Goal: Information Seeking & Learning: Learn about a topic

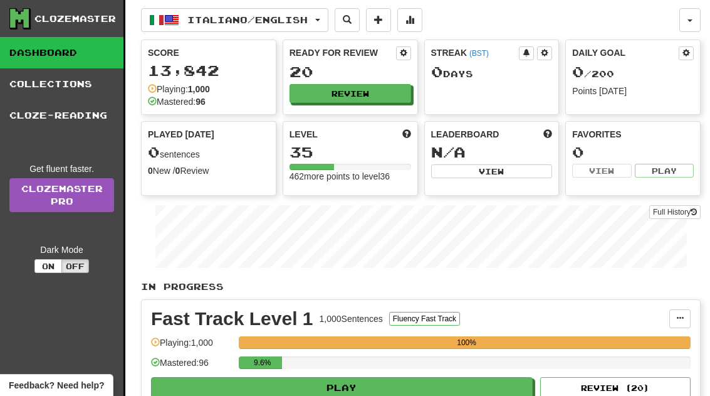
scroll to position [71, 0]
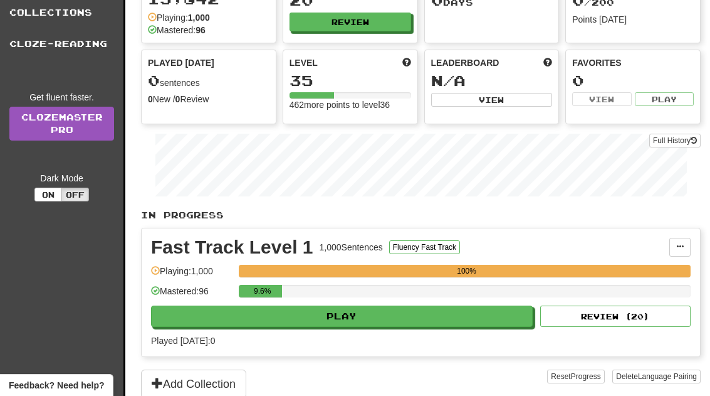
click at [451, 323] on button "Play" at bounding box center [342, 315] width 382 height 21
select select "**"
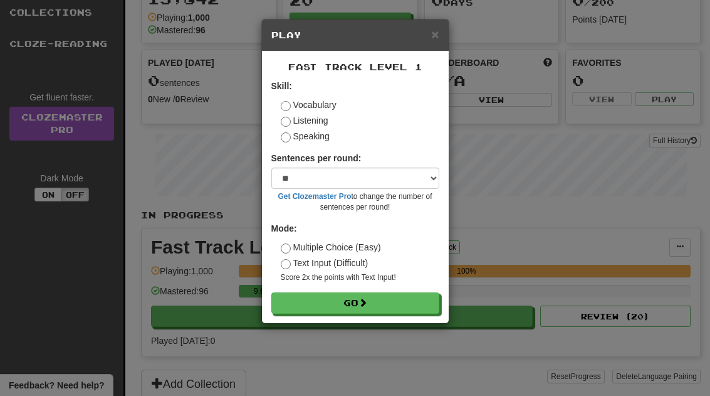
click at [351, 306] on button "Go" at bounding box center [355, 302] width 168 height 21
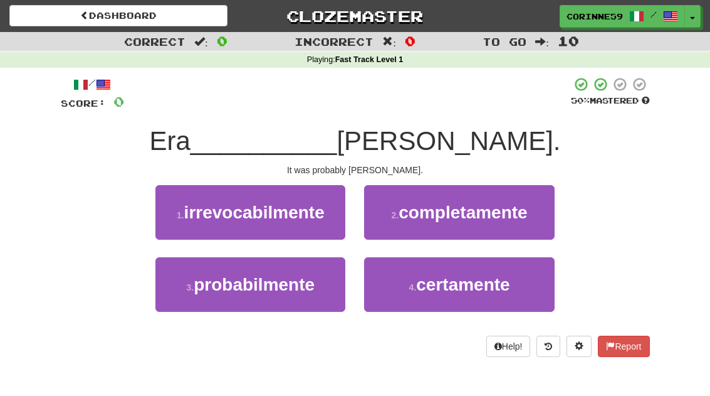
click at [275, 293] on span "probabilmente" at bounding box center [254, 284] width 121 height 19
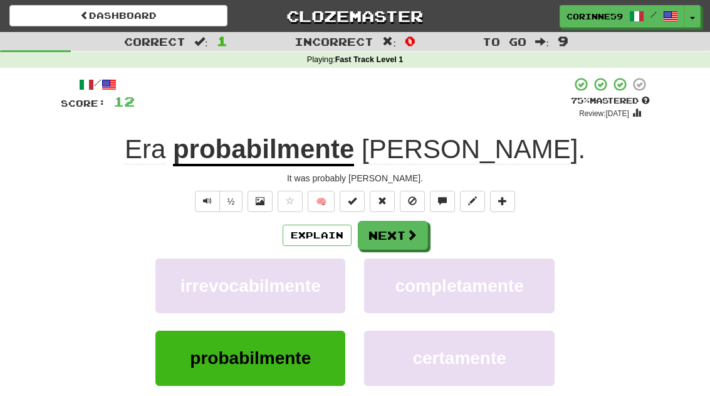
click at [391, 234] on button "Next" at bounding box center [393, 235] width 70 height 29
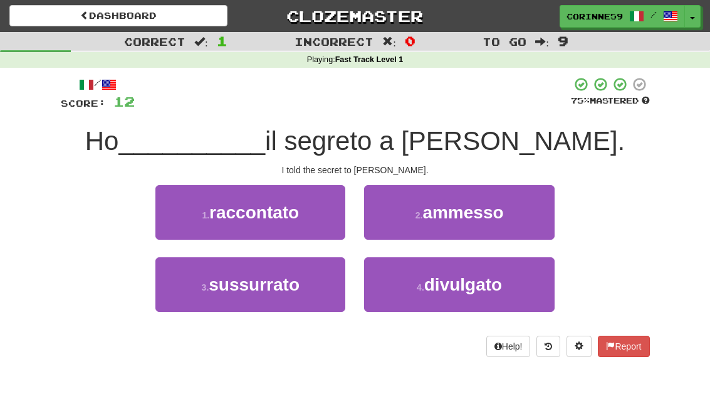
click at [267, 216] on span "raccontato" at bounding box center [254, 211] width 90 height 19
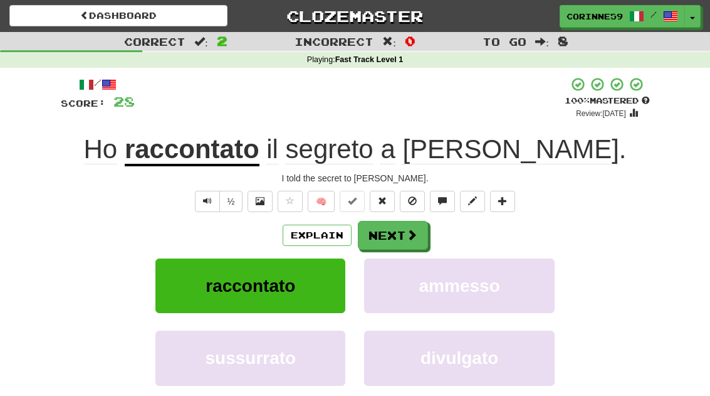
click at [395, 240] on button "Next" at bounding box center [393, 235] width 70 height 29
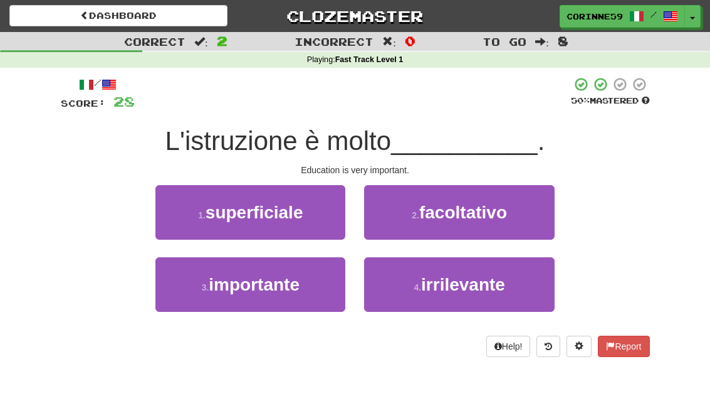
click at [254, 299] on button "3 . importante" at bounding box center [250, 284] width 190 height 55
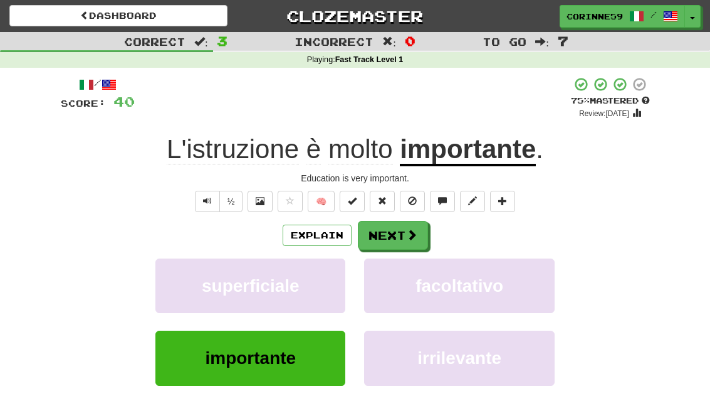
click at [399, 236] on button "Next" at bounding box center [393, 235] width 70 height 29
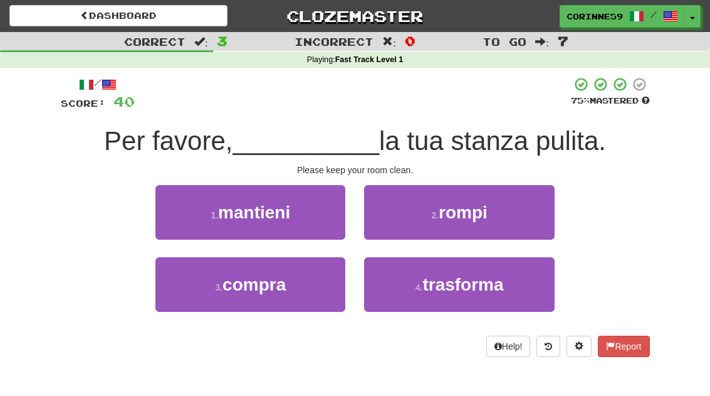
click at [287, 227] on button "1 . mantieni" at bounding box center [250, 212] width 190 height 55
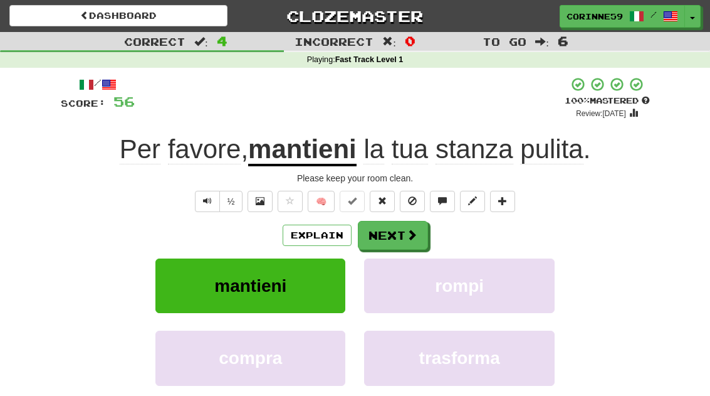
click at [385, 234] on button "Next" at bounding box center [393, 235] width 70 height 29
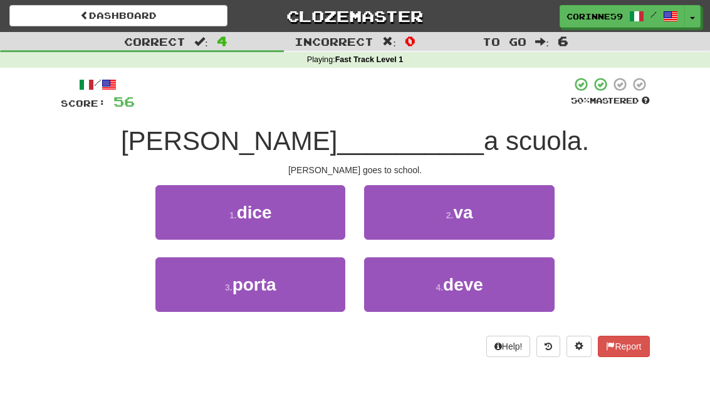
click at [460, 231] on button "2 . va" at bounding box center [459, 212] width 190 height 55
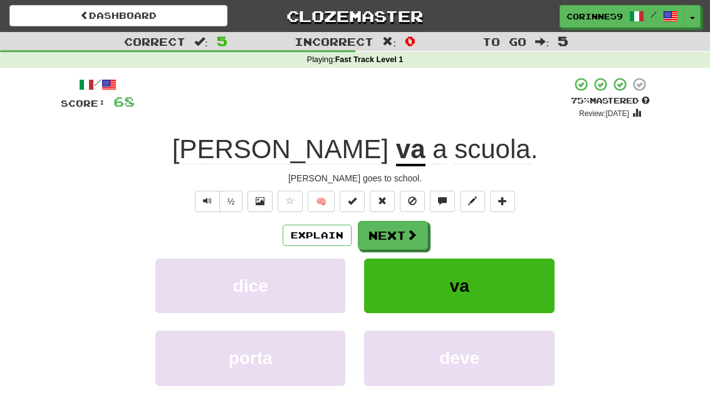
click at [397, 238] on button "Next" at bounding box center [393, 235] width 70 height 29
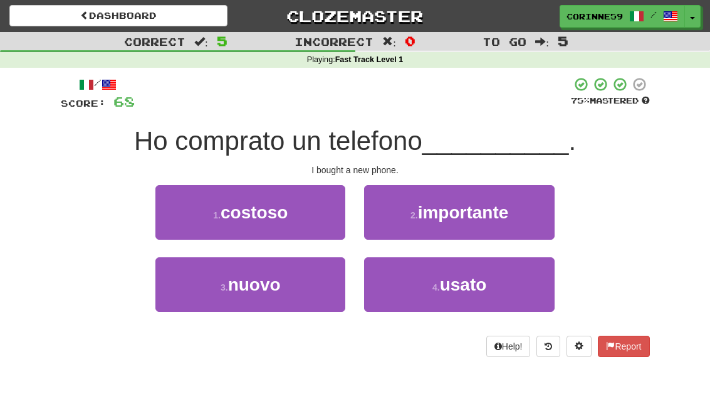
click at [257, 294] on button "3 . nuovo" at bounding box center [250, 284] width 190 height 55
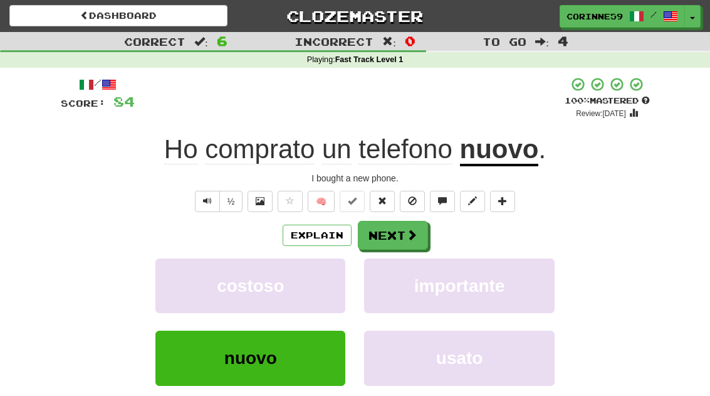
click at [402, 240] on button "Next" at bounding box center [393, 235] width 70 height 29
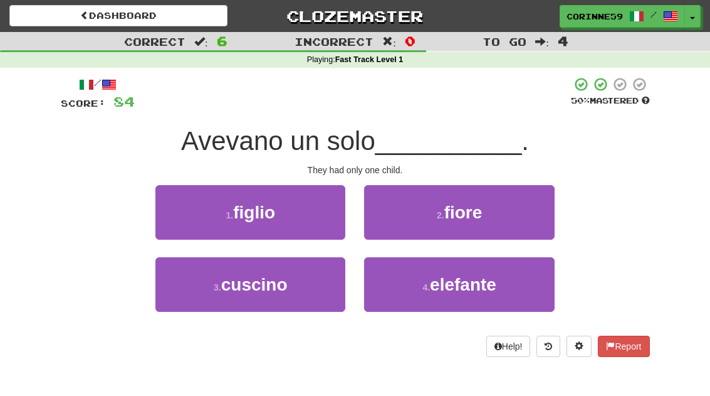
click at [480, 212] on span "fiore" at bounding box center [463, 211] width 38 height 19
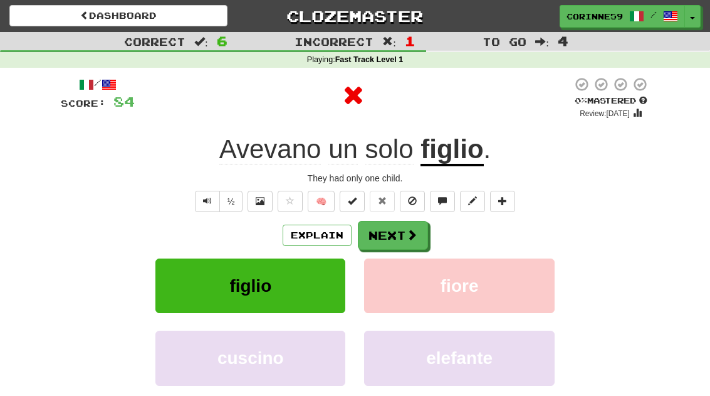
click at [400, 234] on button "Next" at bounding box center [393, 235] width 70 height 29
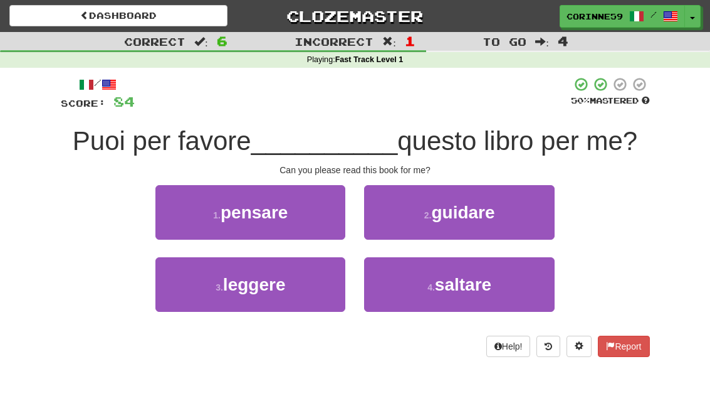
click at [280, 297] on button "3 . leggere" at bounding box center [250, 284] width 190 height 55
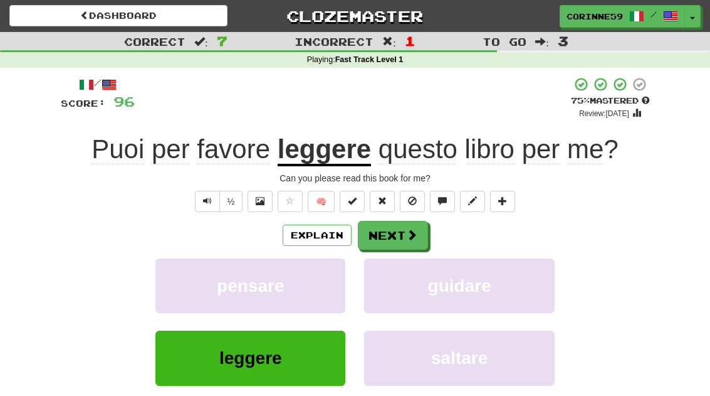
click at [404, 236] on button "Next" at bounding box center [393, 235] width 70 height 29
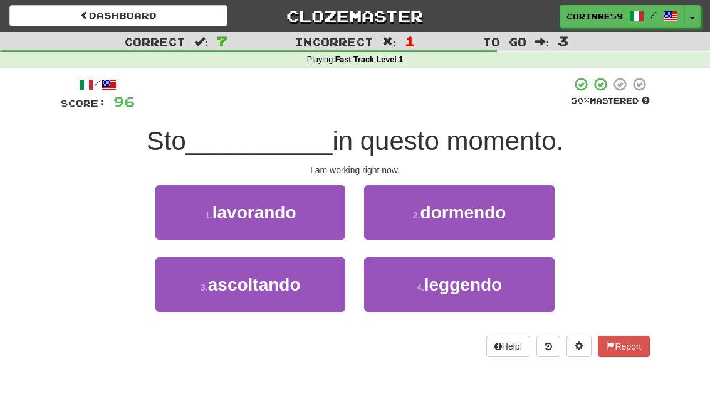
click at [284, 229] on button "1 . lavorando" at bounding box center [250, 212] width 190 height 55
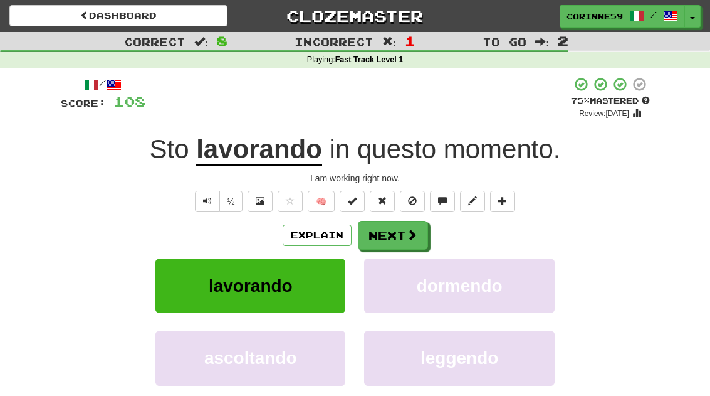
click at [384, 234] on button "Next" at bounding box center [393, 235] width 70 height 29
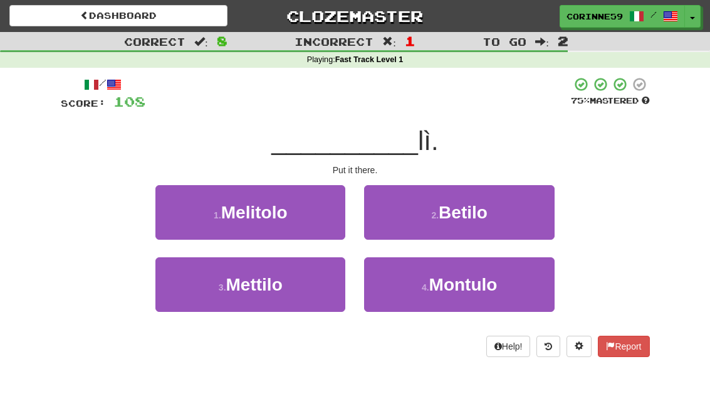
click at [273, 291] on span "Mettilo" at bounding box center [254, 284] width 56 height 19
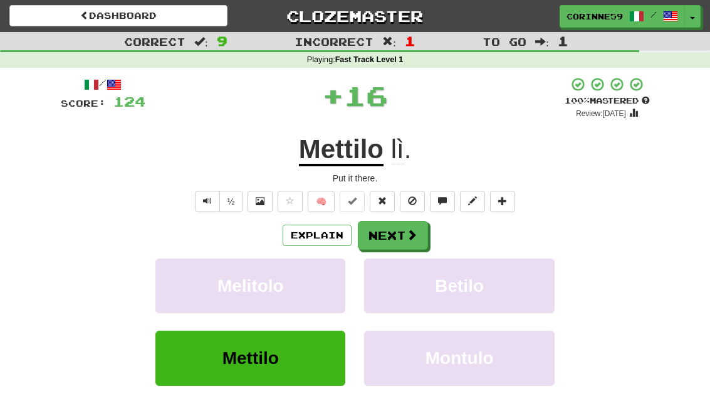
click at [402, 236] on button "Next" at bounding box center [393, 235] width 70 height 29
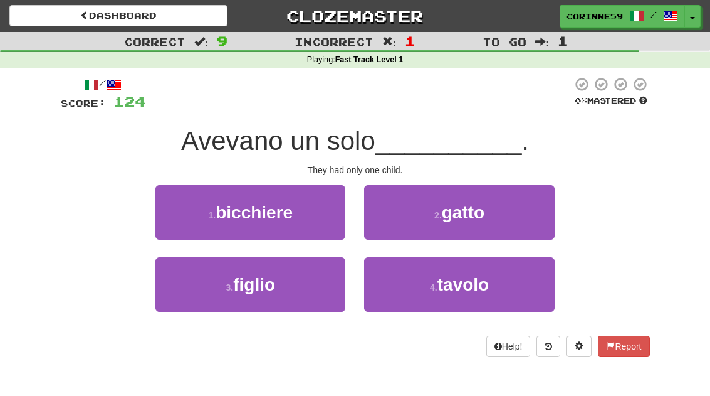
click at [280, 288] on button "3 . figlio" at bounding box center [250, 284] width 190 height 55
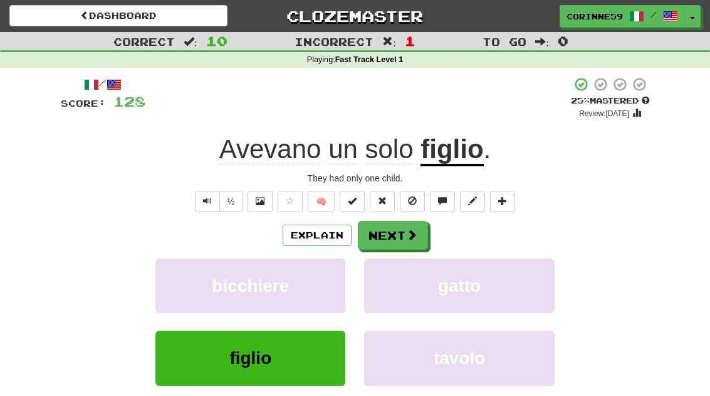
click at [400, 233] on button "Next" at bounding box center [393, 235] width 70 height 29
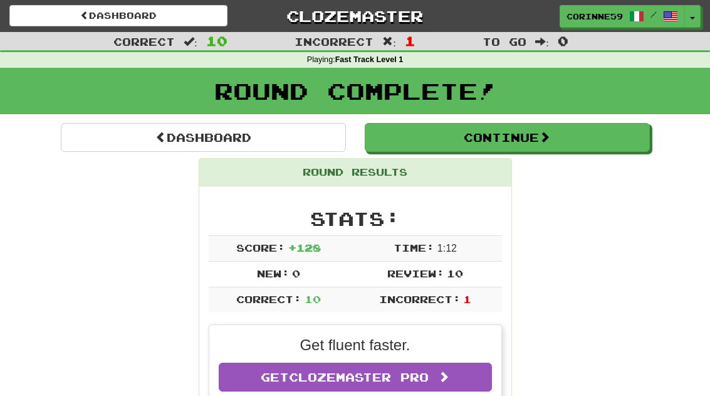
click at [578, 145] on button "Continue" at bounding box center [507, 137] width 285 height 29
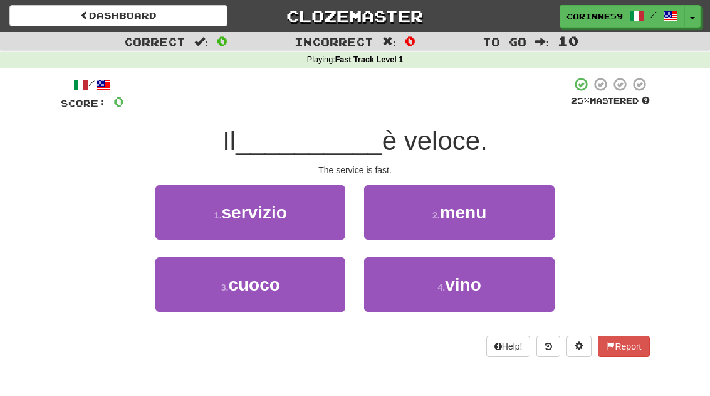
click at [310, 218] on button "1 . servizio" at bounding box center [250, 212] width 190 height 55
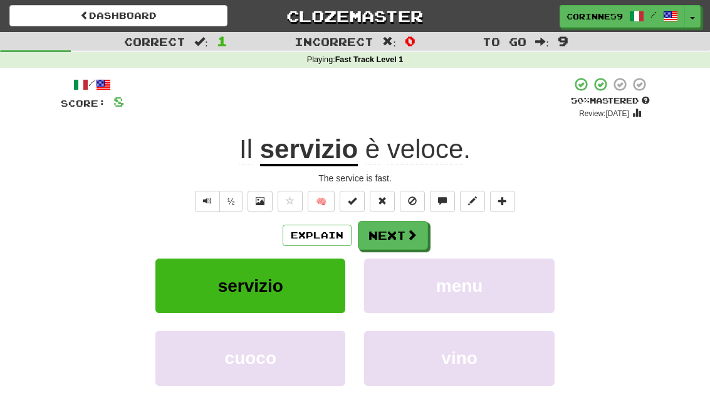
click at [403, 243] on button "Next" at bounding box center [393, 235] width 70 height 29
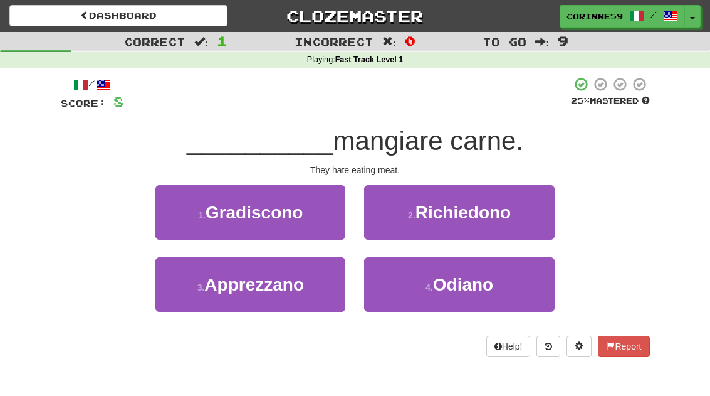
click at [490, 285] on span "Odiano" at bounding box center [463, 284] width 60 height 19
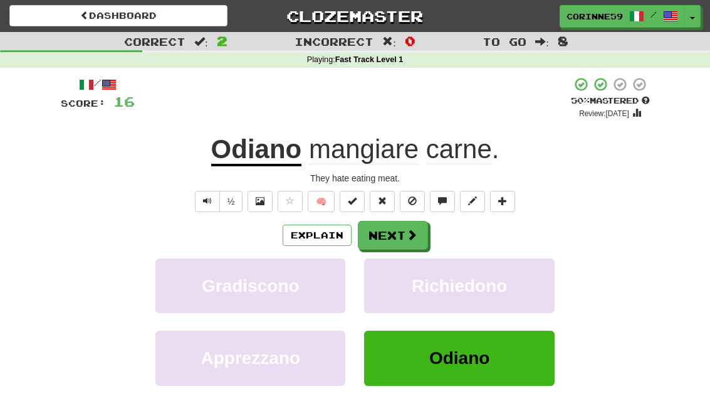
click at [404, 241] on button "Next" at bounding box center [393, 235] width 70 height 29
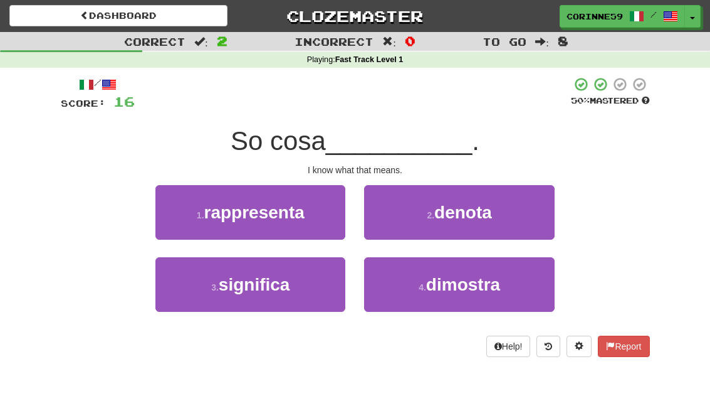
click at [285, 299] on button "3 . significa" at bounding box center [250, 284] width 190 height 55
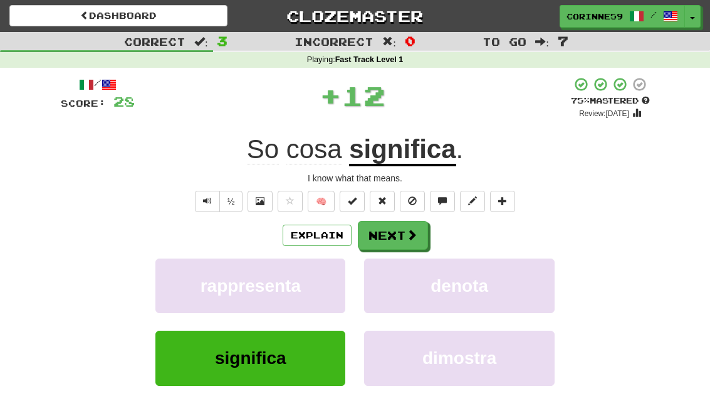
click at [396, 238] on button "Next" at bounding box center [393, 235] width 70 height 29
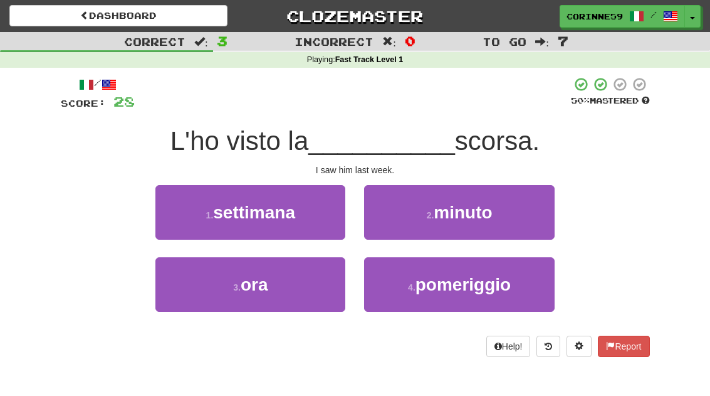
click at [289, 218] on span "settimana" at bounding box center [254, 211] width 82 height 19
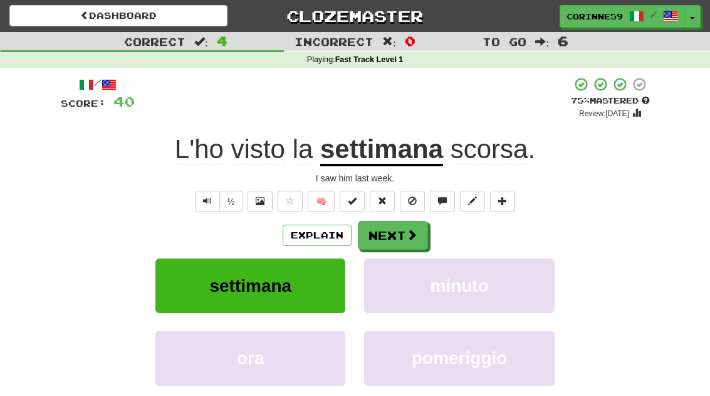
click at [402, 238] on button "Next" at bounding box center [393, 235] width 70 height 29
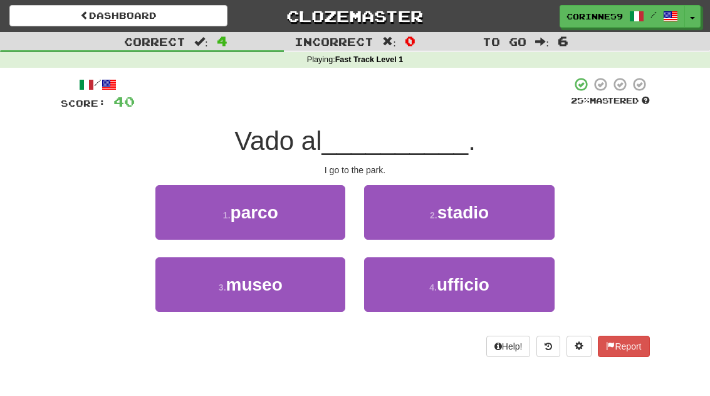
click at [319, 216] on button "1 . parco" at bounding box center [250, 212] width 190 height 55
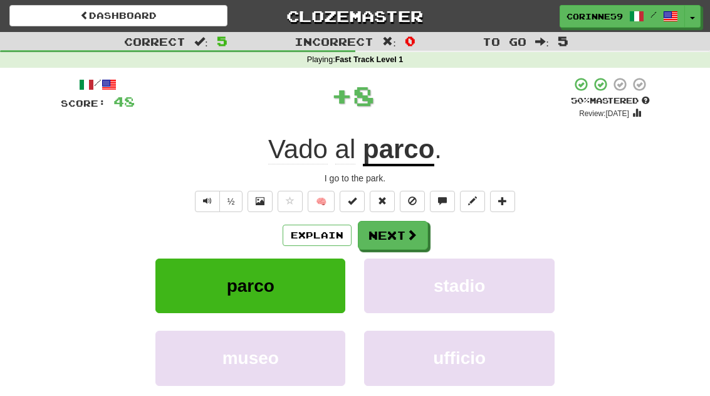
click at [402, 241] on button "Next" at bounding box center [393, 235] width 70 height 29
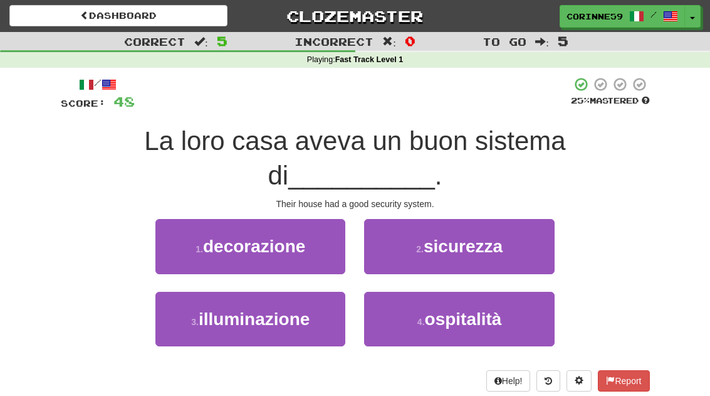
click at [528, 253] on button "2 . sicurezza" at bounding box center [459, 246] width 190 height 55
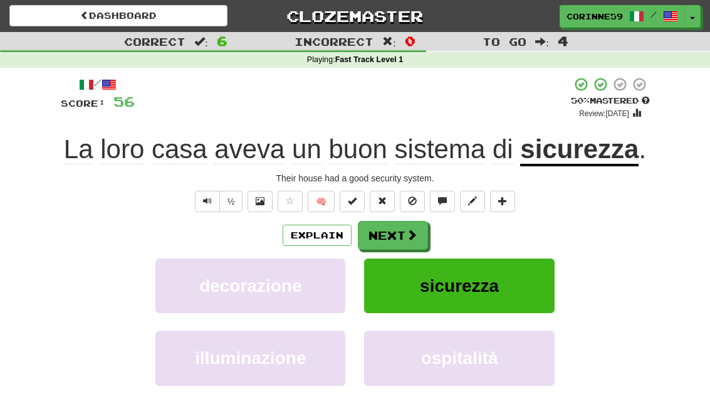
click at [399, 239] on button "Next" at bounding box center [393, 235] width 70 height 29
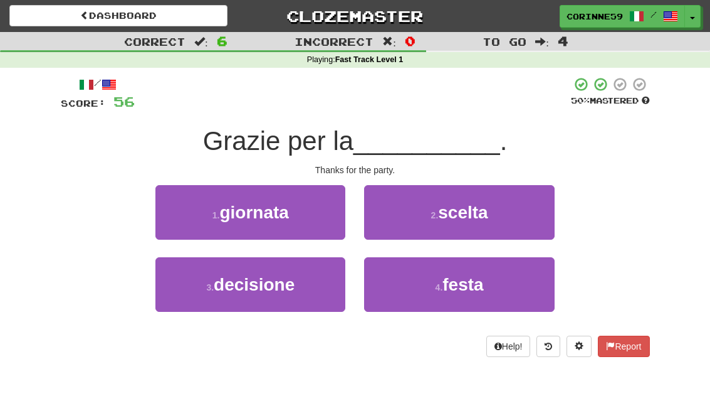
click at [481, 284] on span "festa" at bounding box center [463, 284] width 41 height 19
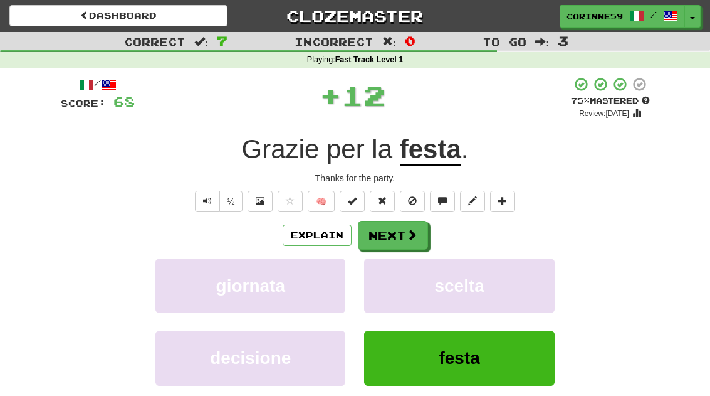
click at [400, 241] on button "Next" at bounding box center [393, 235] width 70 height 29
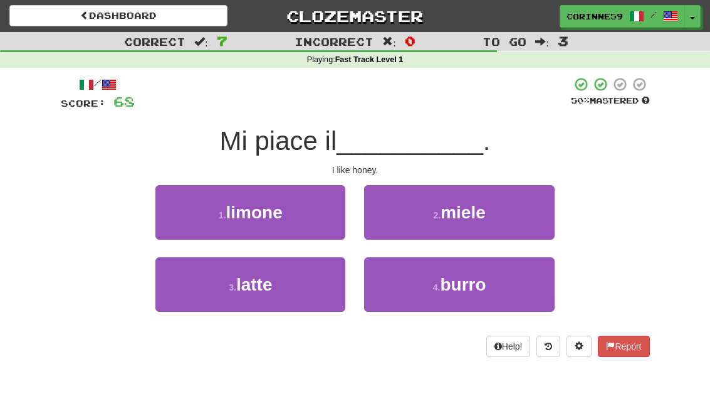
click at [505, 222] on button "2 . miele" at bounding box center [459, 212] width 190 height 55
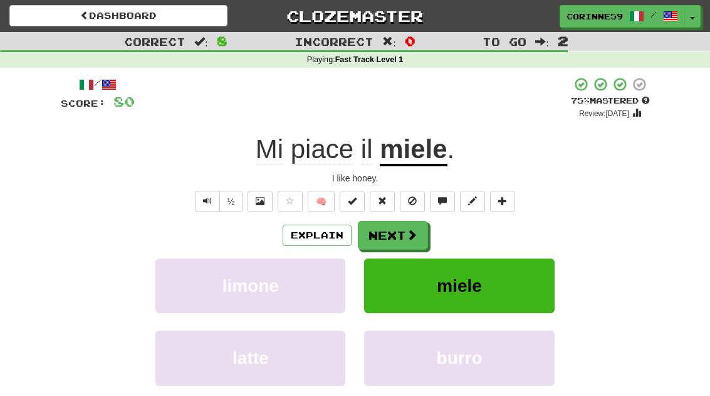
click at [407, 241] on button "Next" at bounding box center [393, 235] width 70 height 29
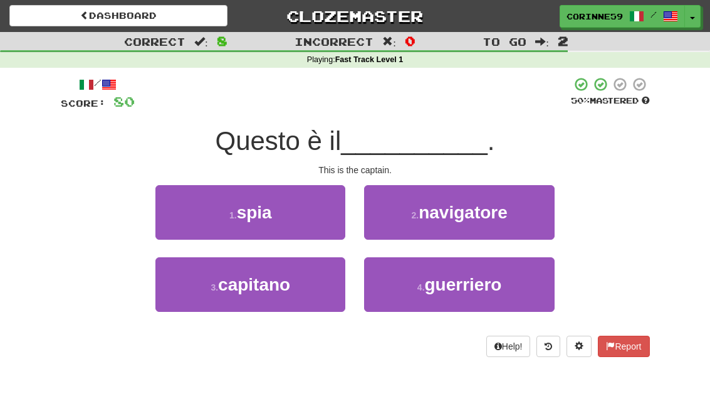
click at [315, 294] on button "3 . capitano" at bounding box center [250, 284] width 190 height 55
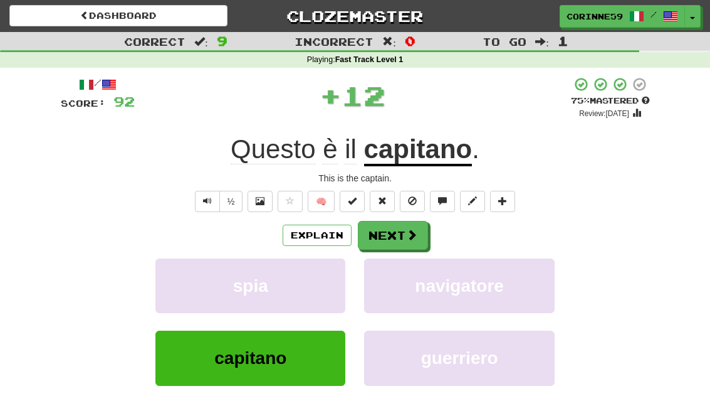
click at [403, 240] on button "Next" at bounding box center [393, 235] width 70 height 29
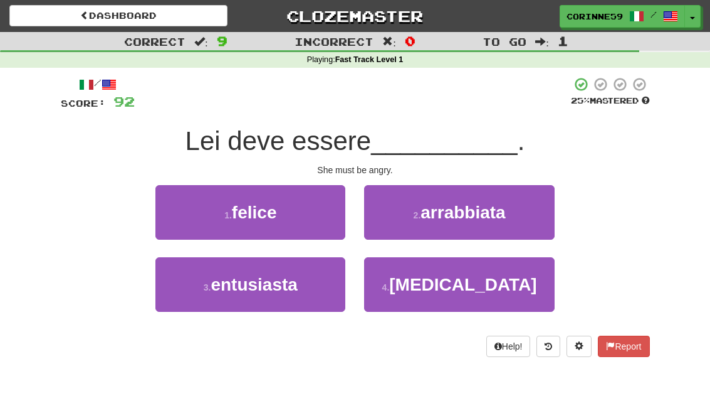
click at [480, 291] on span "[MEDICAL_DATA]" at bounding box center [462, 284] width 147 height 19
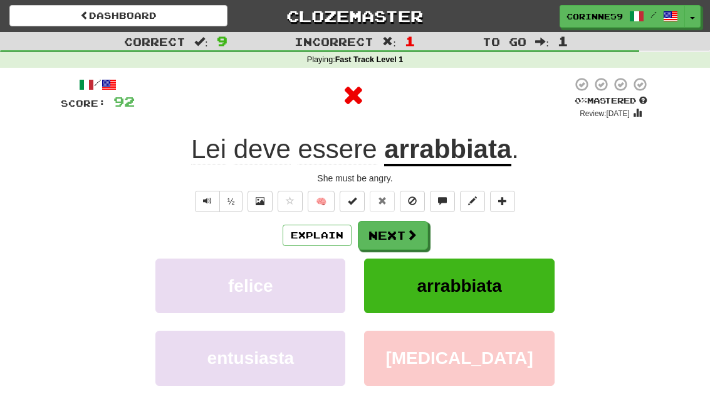
click at [399, 247] on button "Next" at bounding box center [393, 235] width 70 height 29
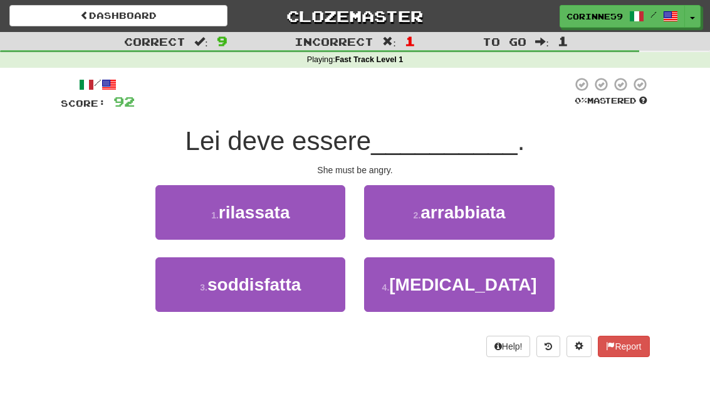
click at [482, 224] on button "2 . [GEOGRAPHIC_DATA]" at bounding box center [459, 212] width 190 height 55
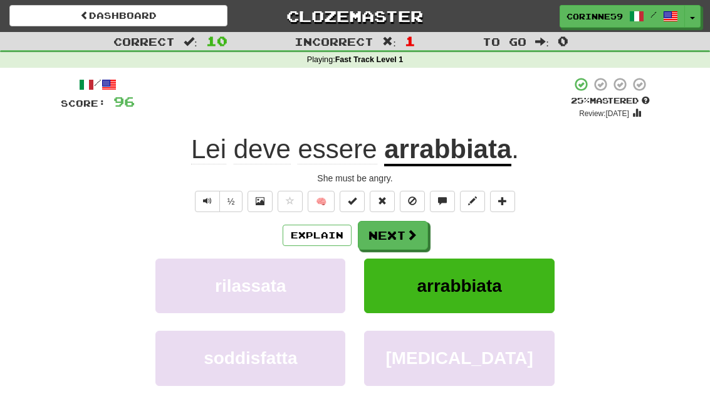
click at [401, 243] on button "Next" at bounding box center [393, 235] width 70 height 29
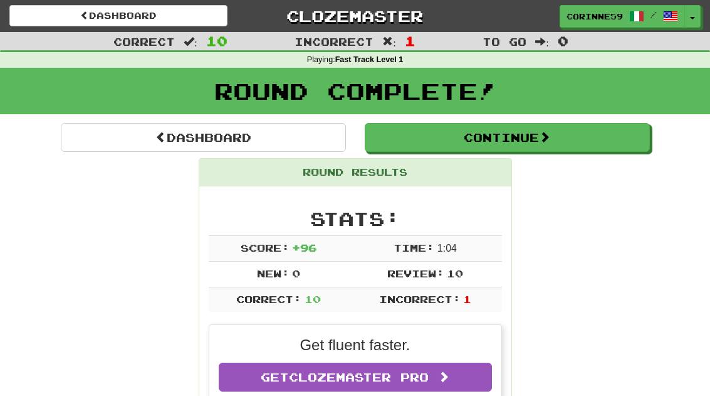
click at [561, 144] on button "Continue" at bounding box center [507, 137] width 285 height 29
